Goal: Transaction & Acquisition: Purchase product/service

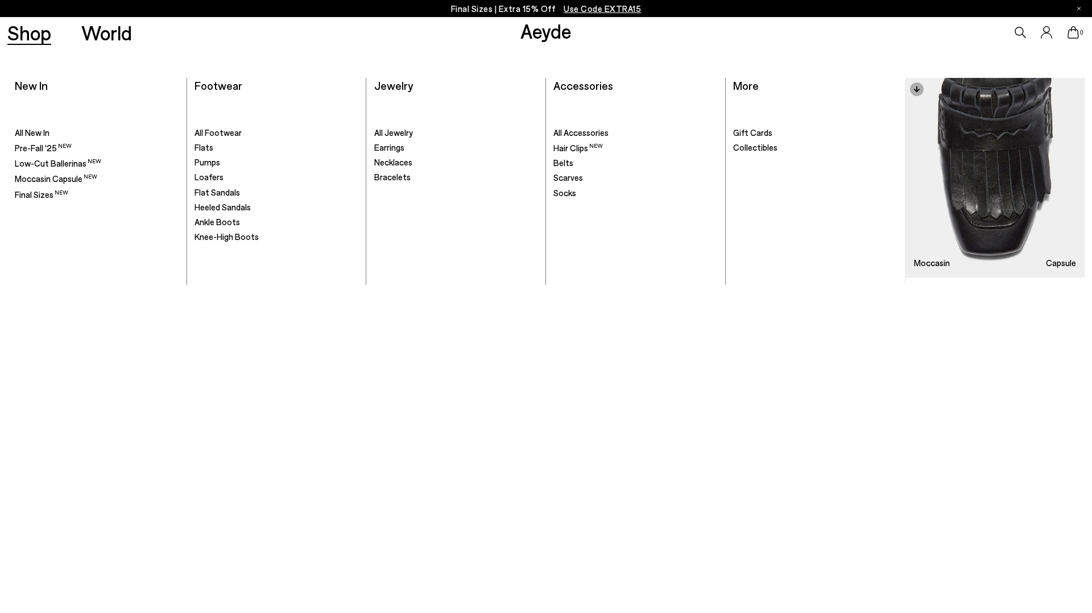
click at [296, 307] on video at bounding box center [546, 321] width 1092 height 546
click at [40, 34] on link "Shop" at bounding box center [29, 33] width 44 height 20
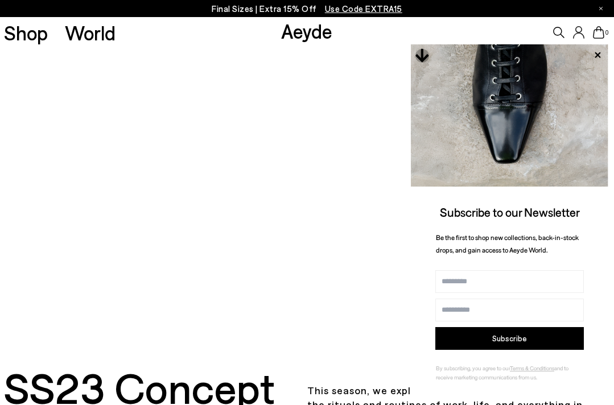
click at [597, 55] on icon at bounding box center [597, 55] width 6 height 6
